Goal: Task Accomplishment & Management: Use online tool/utility

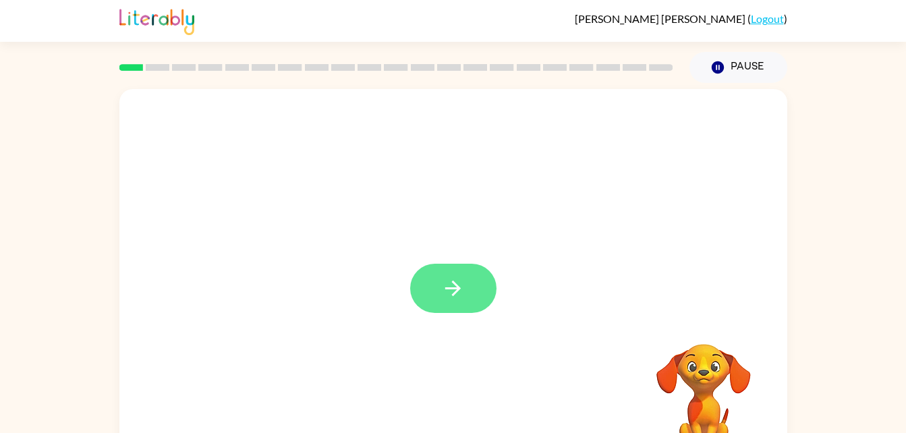
click at [446, 310] on button "button" at bounding box center [453, 288] width 86 height 49
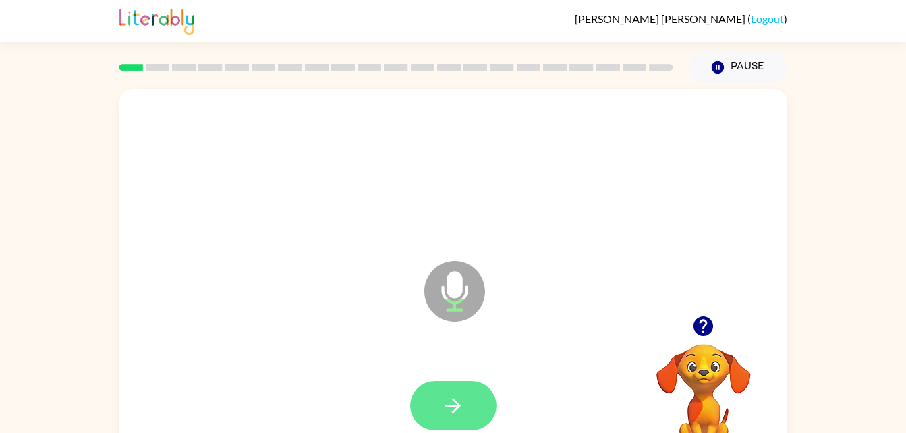
click at [429, 397] on button "button" at bounding box center [453, 405] width 86 height 49
click at [445, 389] on button "button" at bounding box center [453, 405] width 86 height 49
click at [458, 394] on icon "button" at bounding box center [453, 406] width 24 height 24
click at [440, 386] on button "button" at bounding box center [453, 405] width 86 height 49
click at [437, 381] on button "button" at bounding box center [453, 405] width 86 height 49
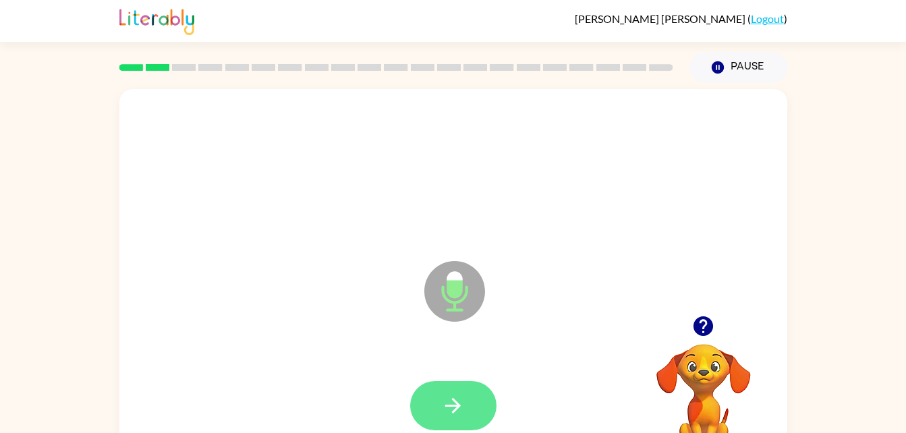
click at [446, 407] on icon "button" at bounding box center [453, 406] width 24 height 24
click at [458, 390] on button "button" at bounding box center [453, 405] width 86 height 49
click at [442, 403] on icon "button" at bounding box center [453, 406] width 24 height 24
click at [445, 403] on icon "button" at bounding box center [453, 406] width 24 height 24
click at [458, 410] on icon "button" at bounding box center [453, 406] width 24 height 24
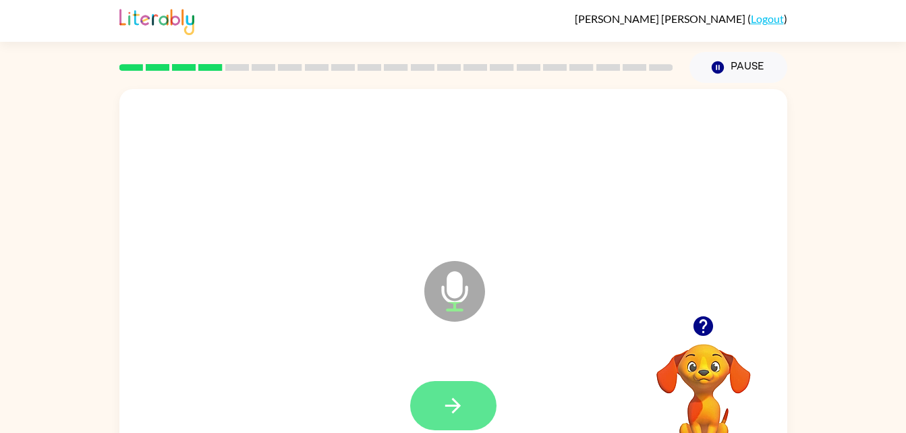
click at [449, 416] on icon "button" at bounding box center [453, 406] width 24 height 24
click at [452, 396] on icon "button" at bounding box center [453, 406] width 24 height 24
click at [438, 402] on button "button" at bounding box center [453, 405] width 86 height 49
click at [444, 400] on icon "button" at bounding box center [453, 406] width 24 height 24
click at [446, 411] on icon "button" at bounding box center [453, 406] width 24 height 24
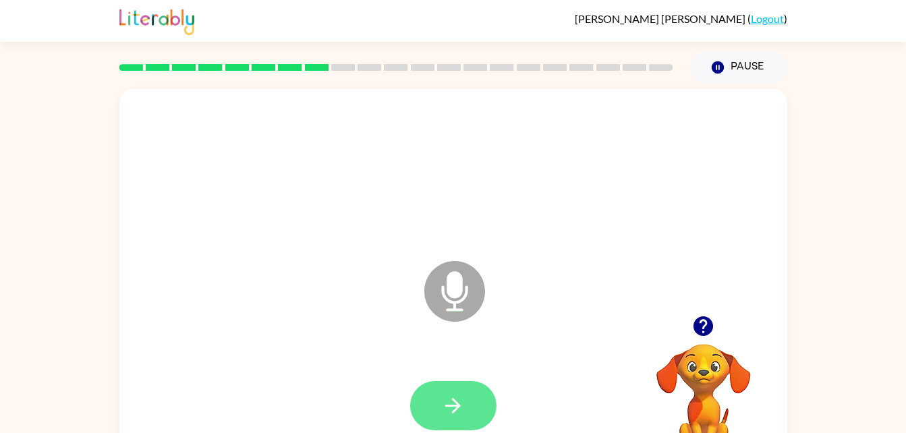
click at [438, 409] on button "button" at bounding box center [453, 405] width 86 height 49
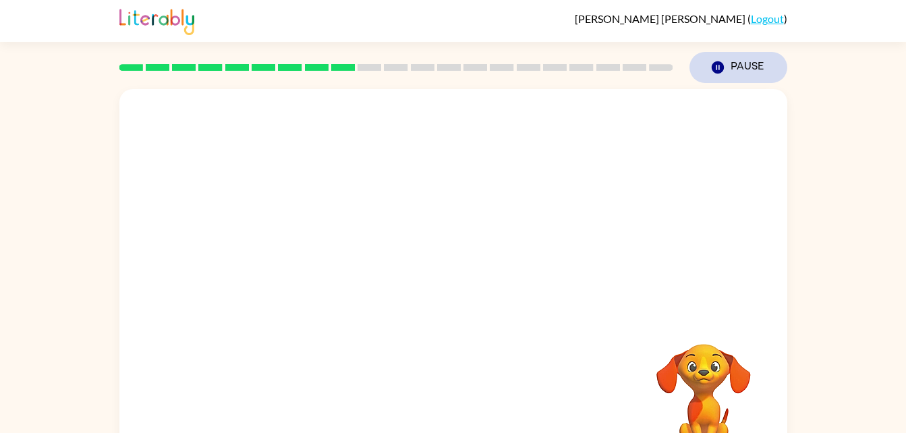
click at [733, 57] on button "Pause Pause" at bounding box center [738, 67] width 98 height 31
